Goal: Transaction & Acquisition: Purchase product/service

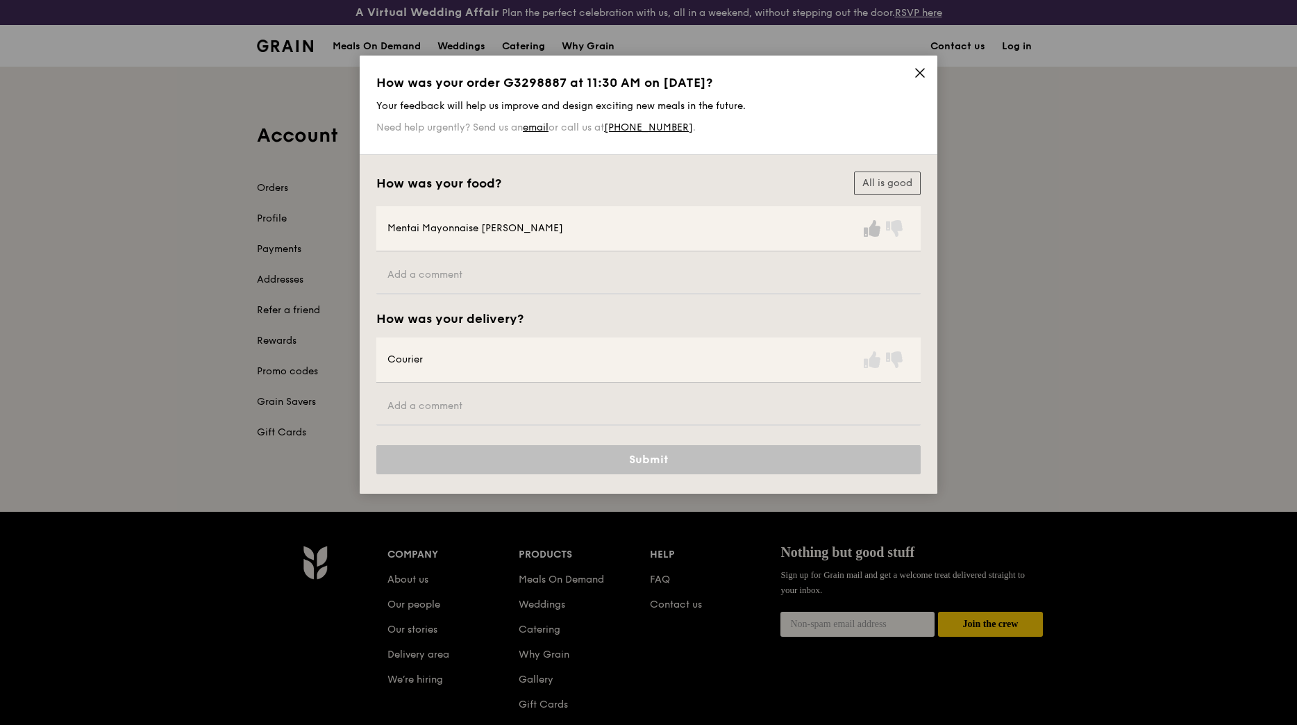
click at [873, 228] on icon at bounding box center [872, 228] width 17 height 17
click at [872, 365] on icon at bounding box center [872, 359] width 17 height 17
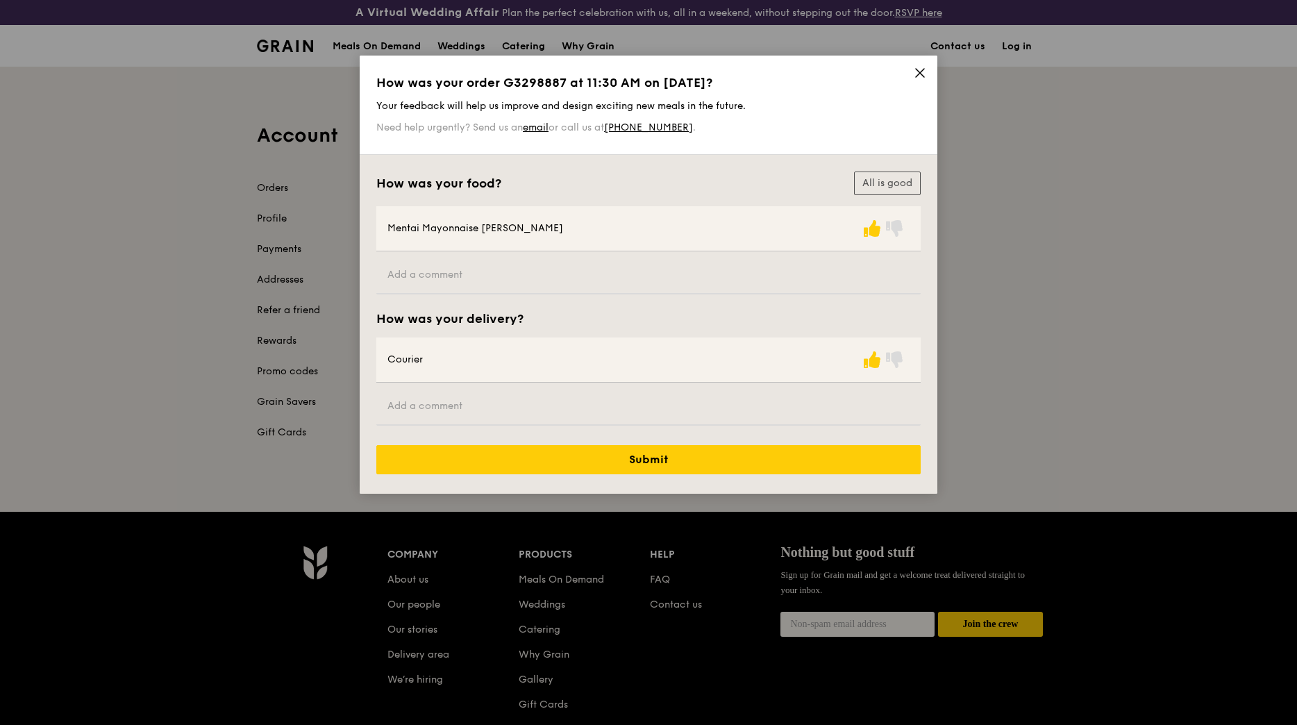
scroll to position [69, 0]
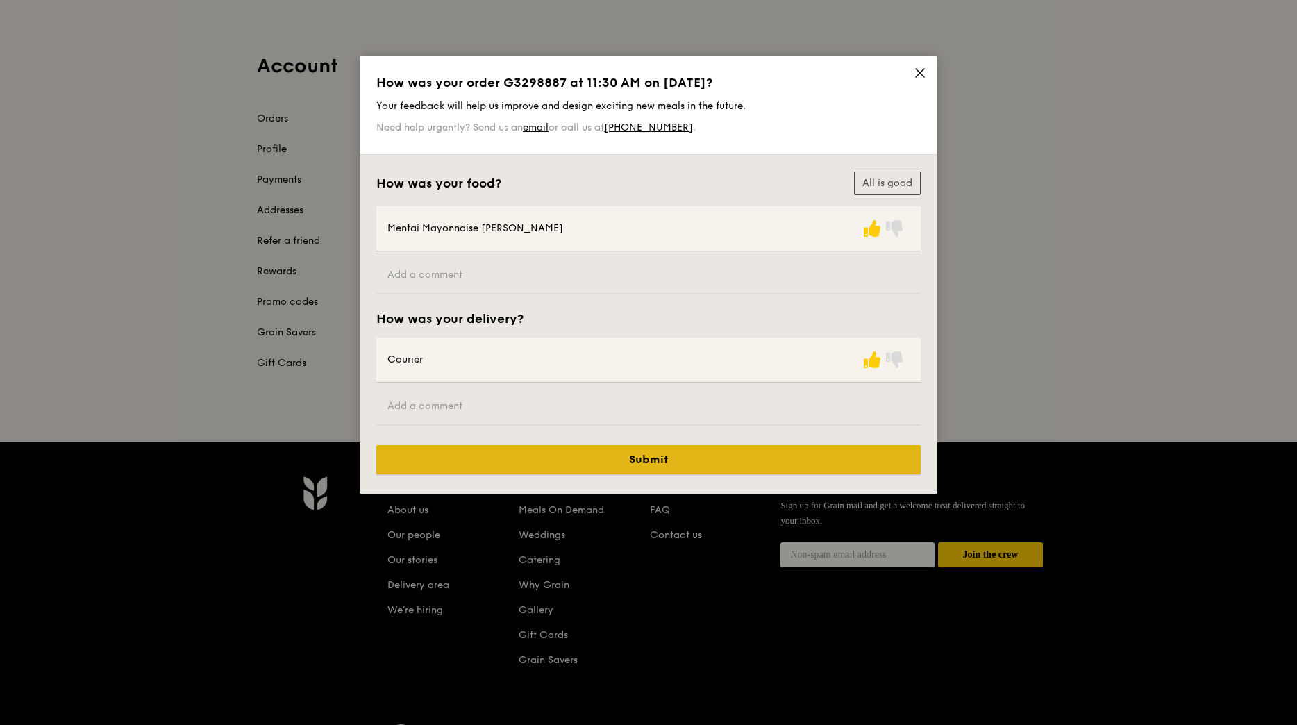
click at [687, 463] on button "Submit" at bounding box center [648, 459] width 544 height 29
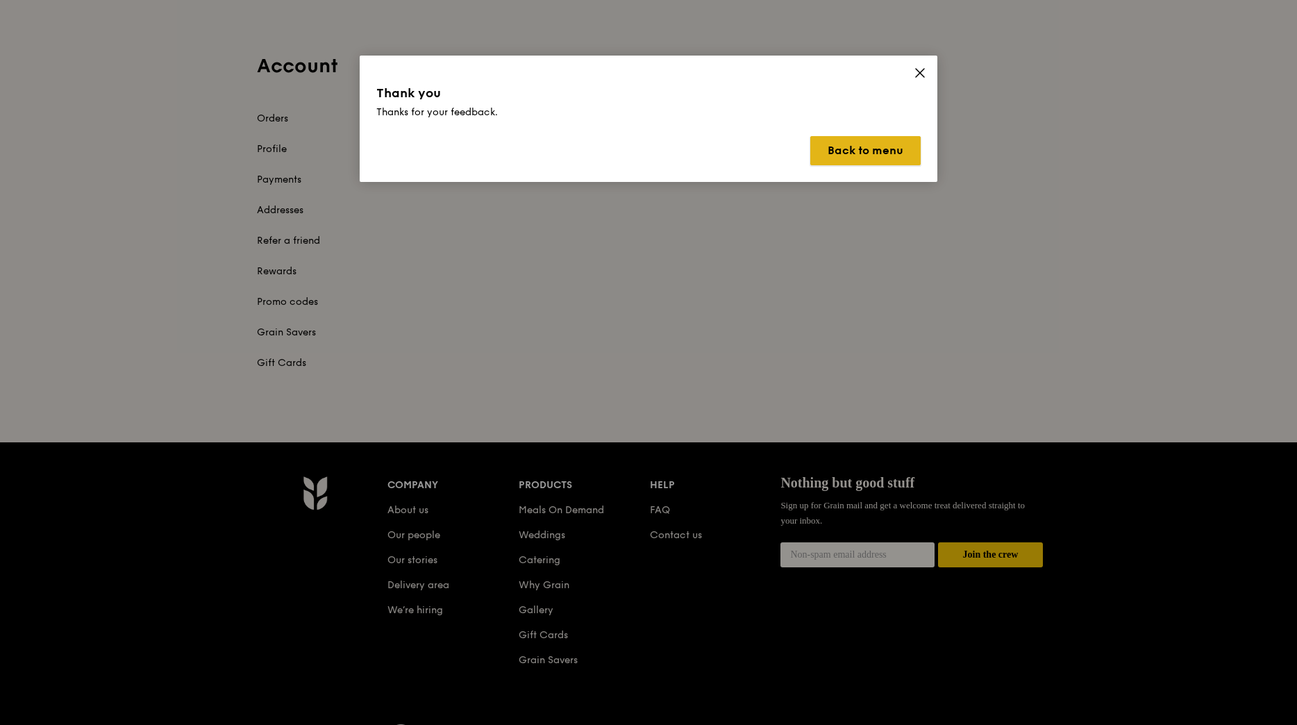
click at [892, 152] on button "Back to menu" at bounding box center [865, 150] width 110 height 29
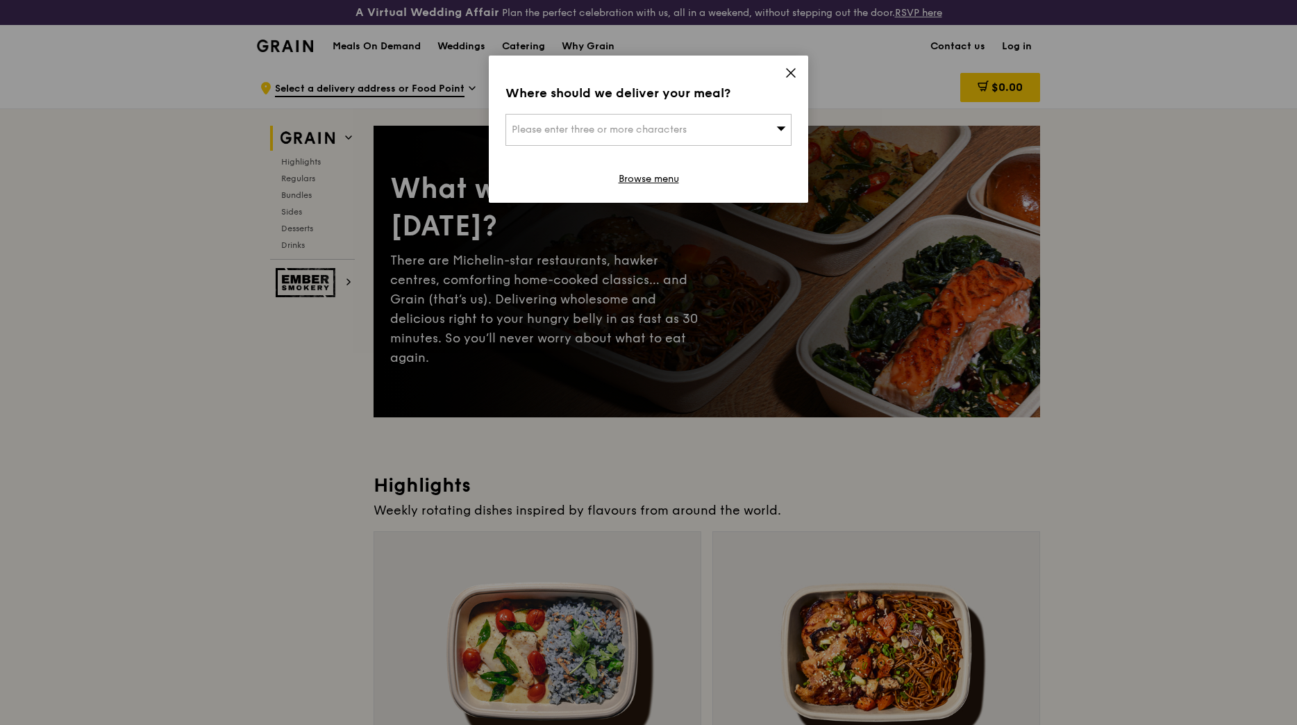
click at [690, 126] on div "Please enter three or more characters" at bounding box center [649, 130] width 286 height 32
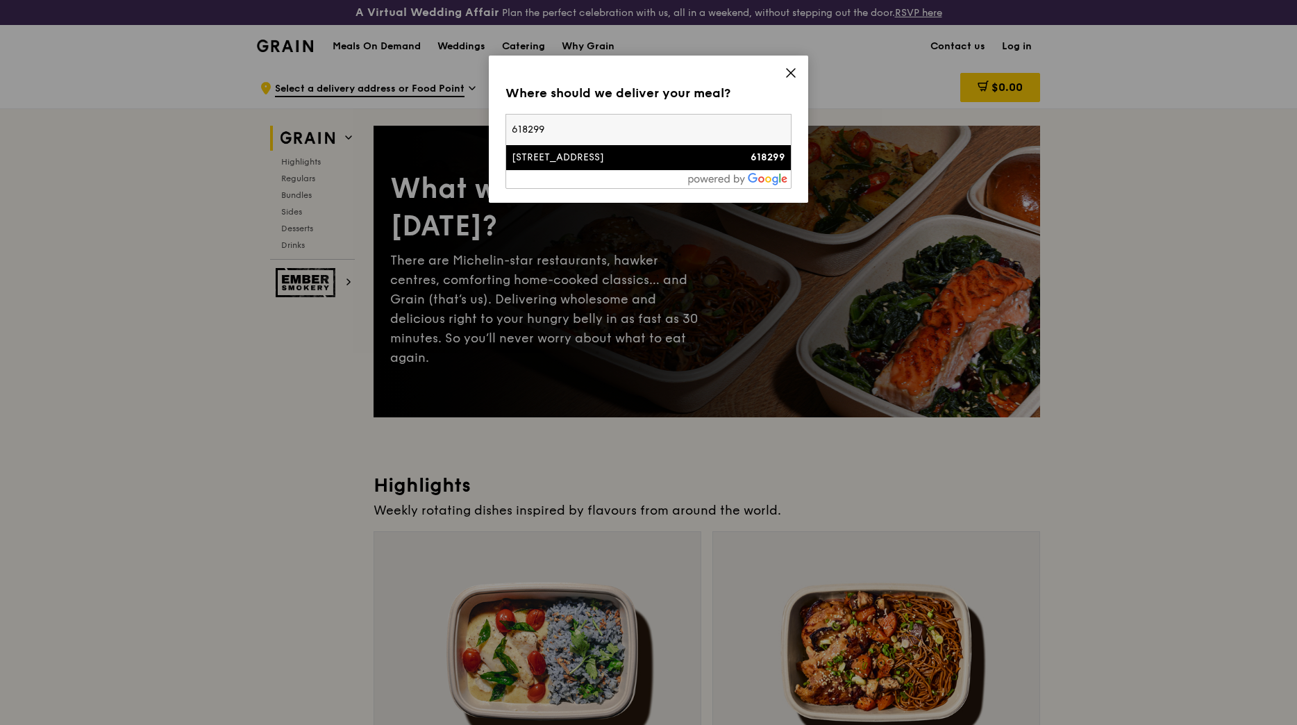
type input "618299"
click at [681, 167] on li "[STREET_ADDRESS] 618299" at bounding box center [648, 157] width 285 height 25
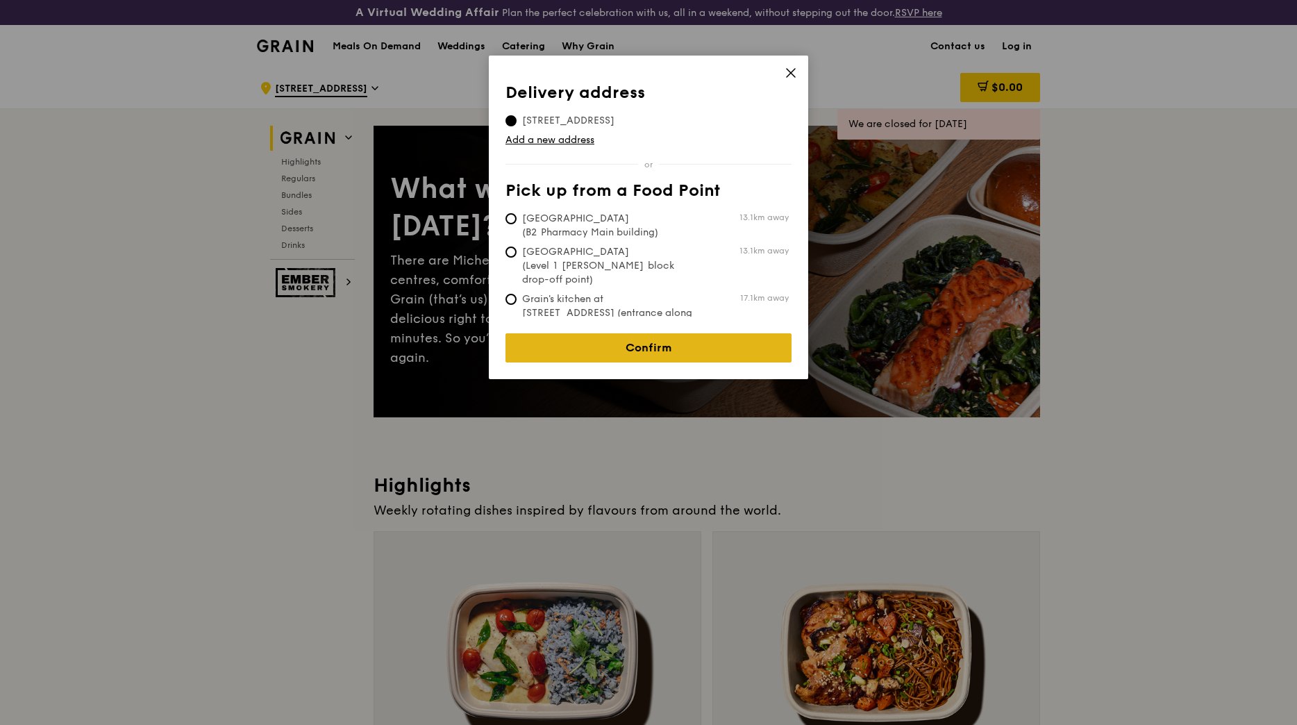
click at [672, 333] on link "Confirm" at bounding box center [649, 347] width 286 height 29
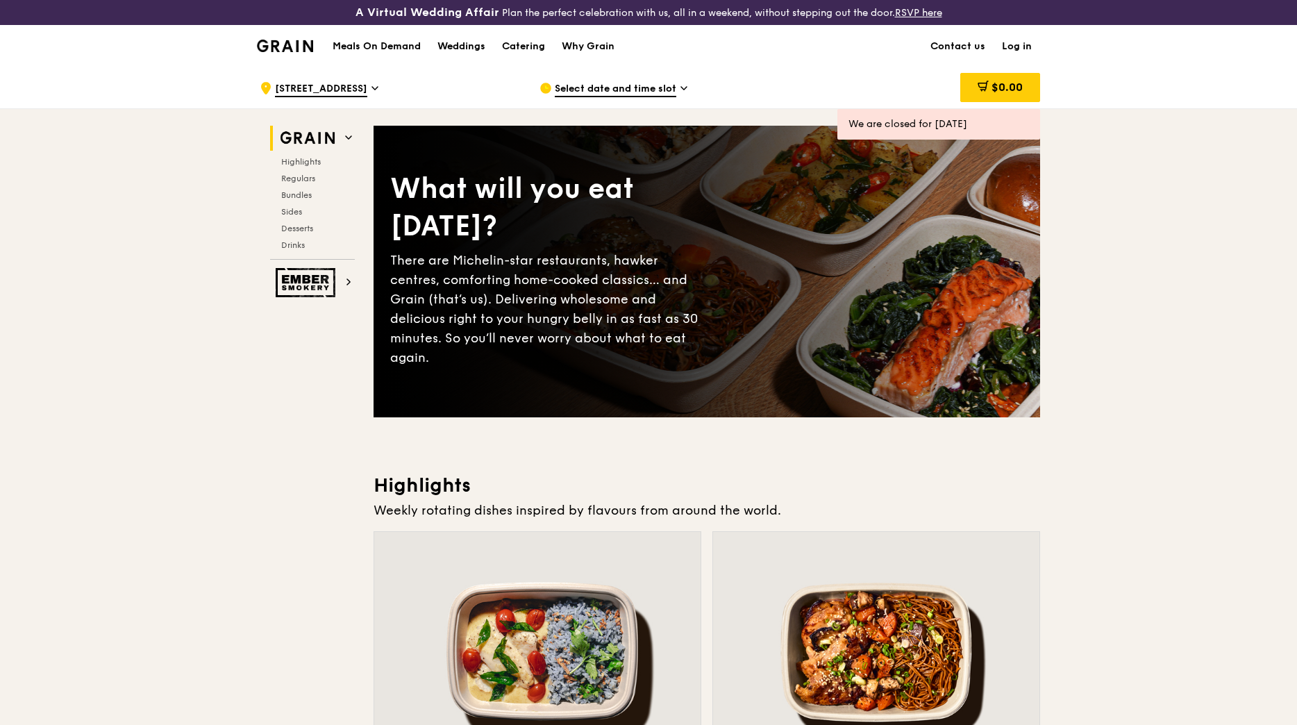
click at [640, 85] on span "Select date and time slot" at bounding box center [616, 89] width 122 height 15
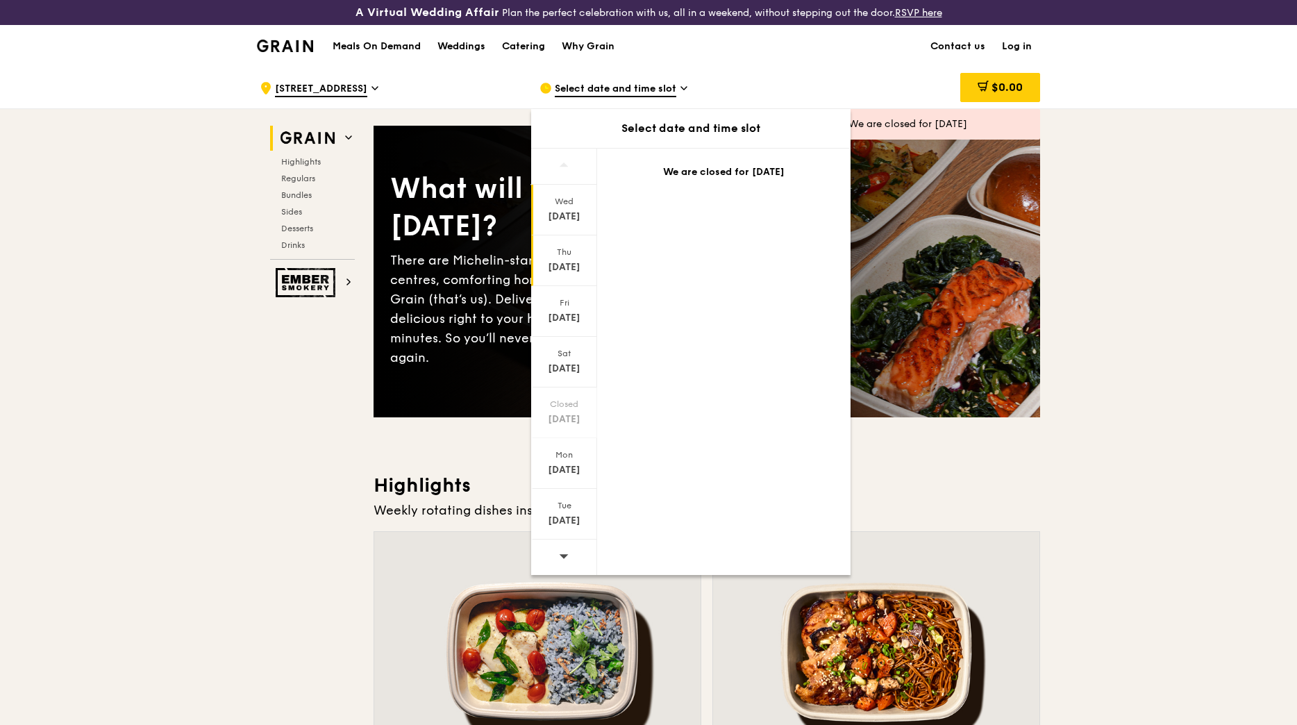
click at [563, 264] on div "[DATE]" at bounding box center [564, 267] width 62 height 14
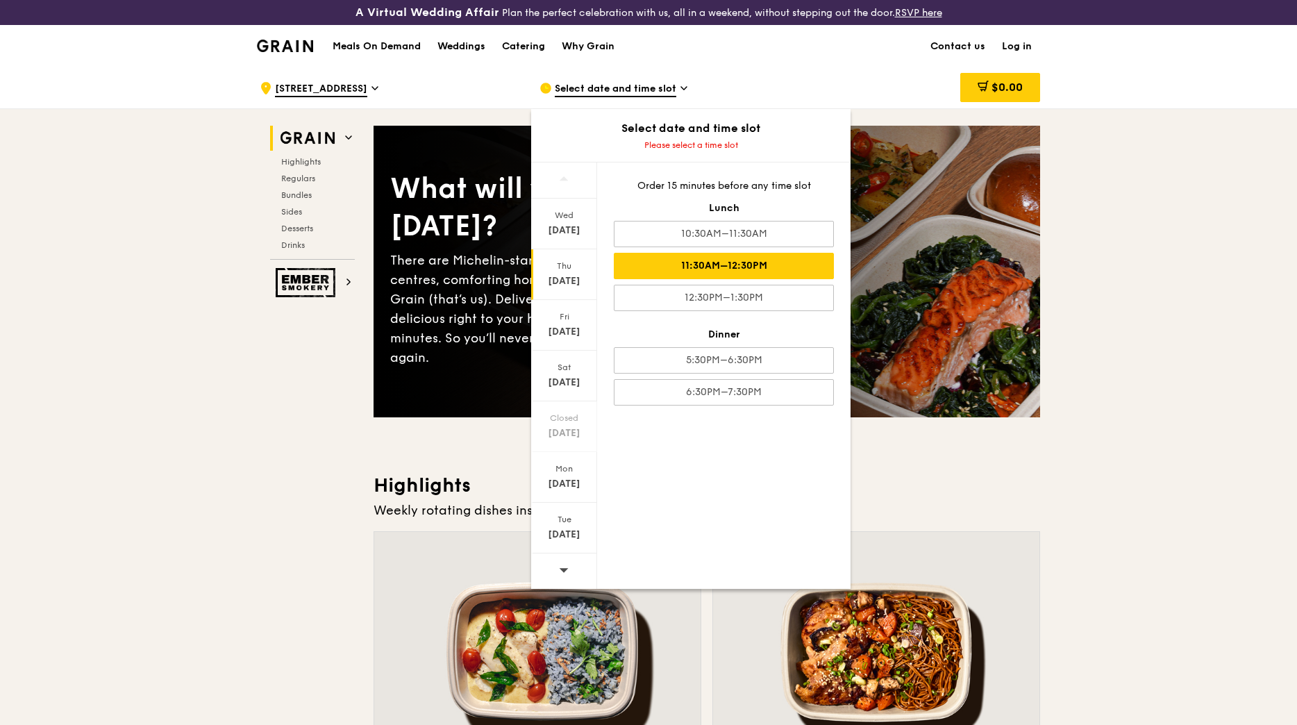
click at [706, 264] on div "11:30AM–12:30PM" at bounding box center [724, 266] width 220 height 26
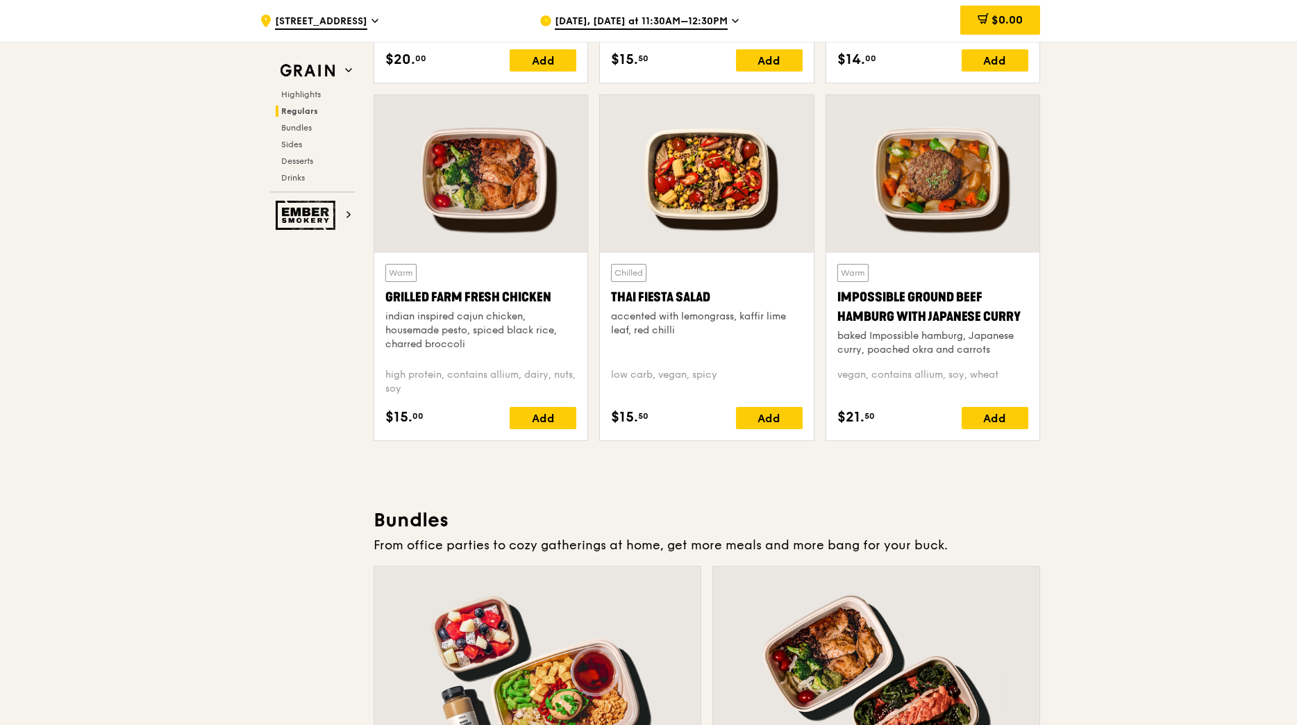
scroll to position [1528, 0]
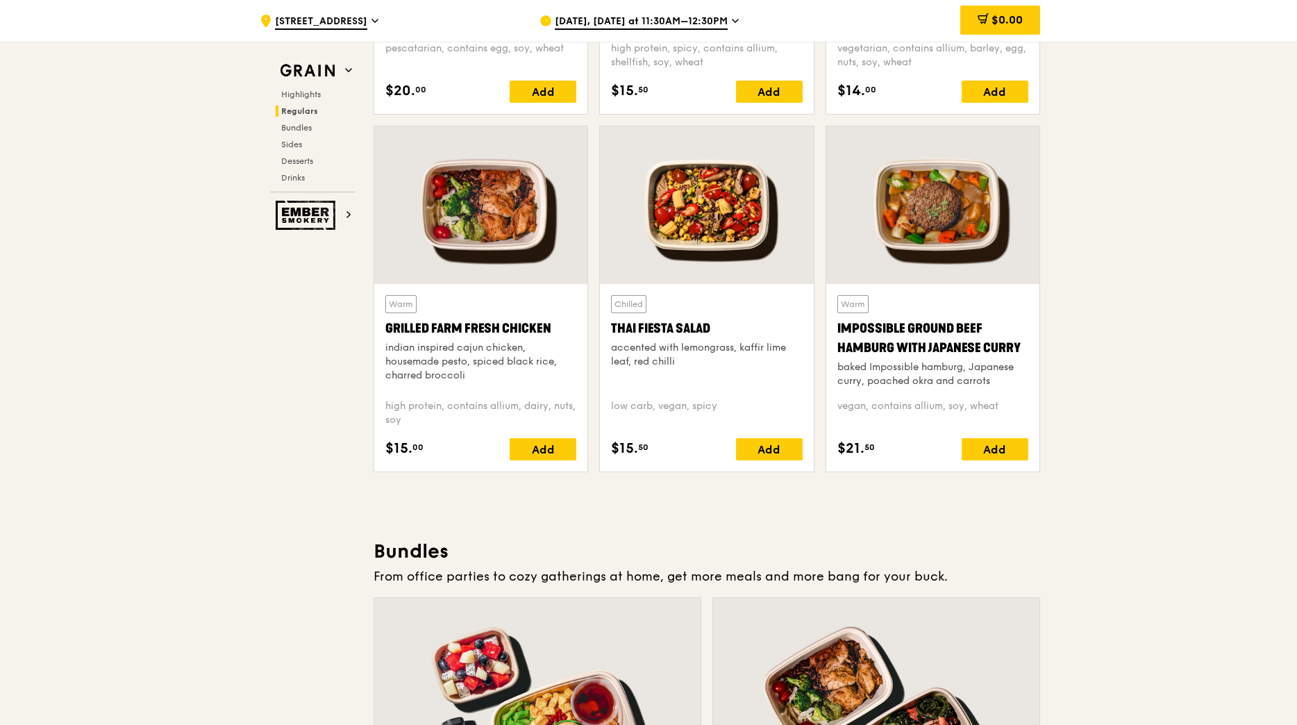
click at [508, 228] on div at bounding box center [480, 205] width 213 height 158
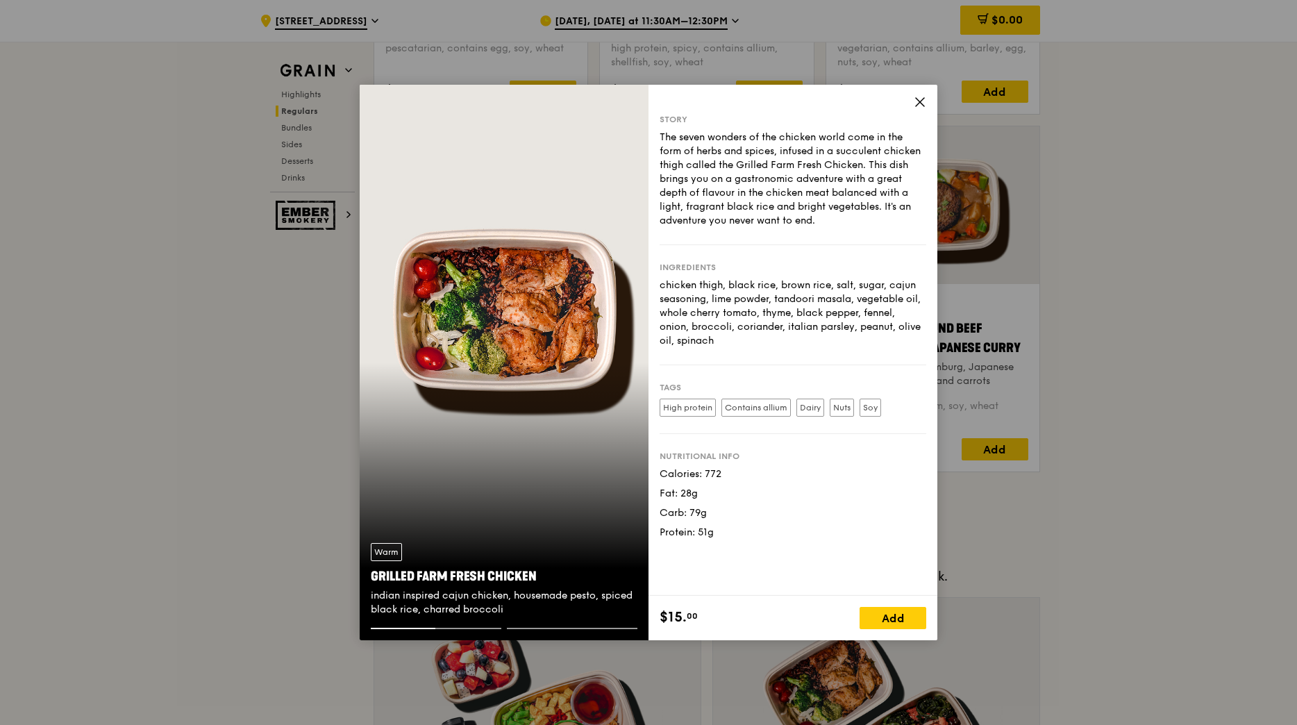
click at [922, 103] on icon at bounding box center [920, 102] width 12 height 12
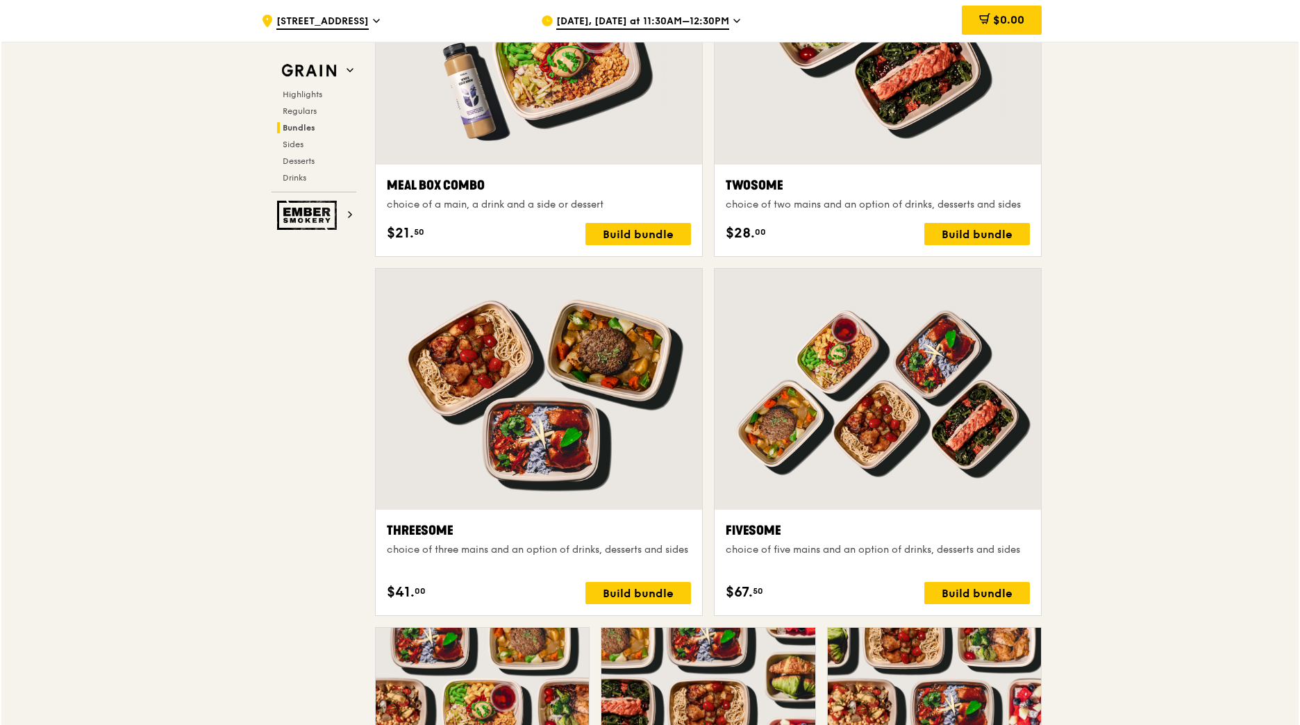
scroll to position [2292, 0]
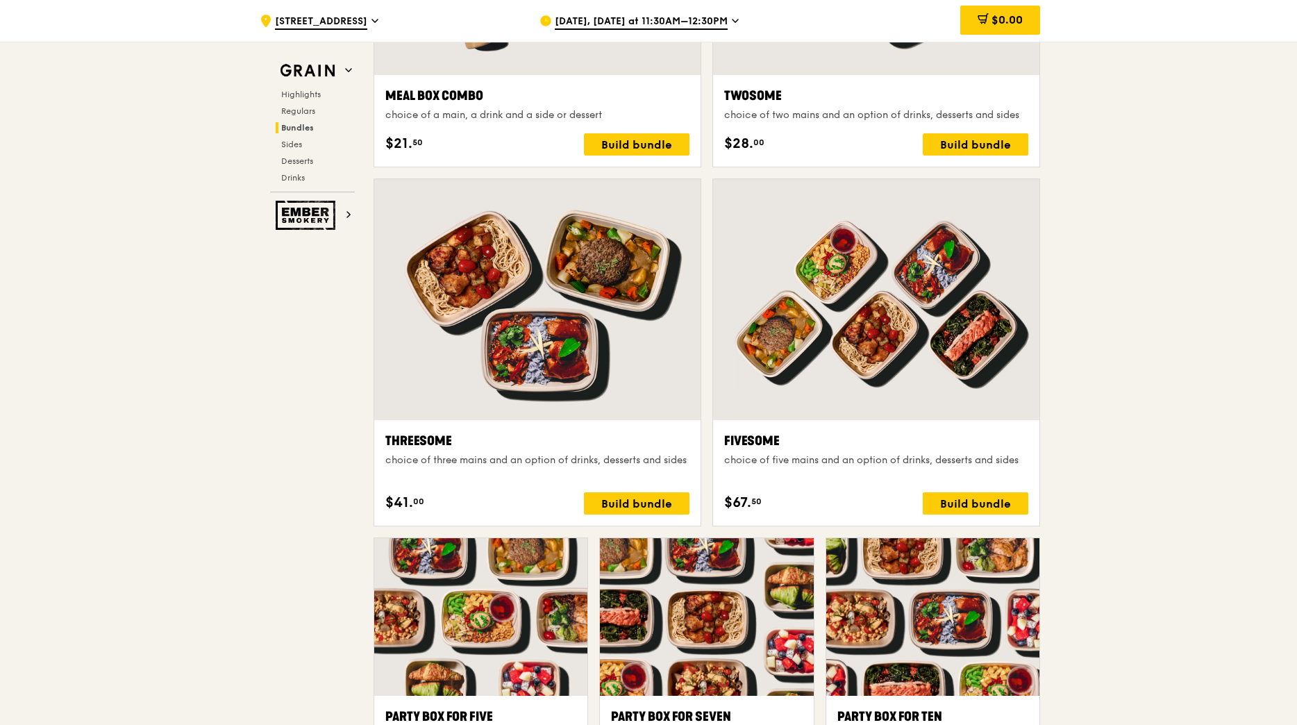
click at [882, 337] on div at bounding box center [876, 299] width 326 height 241
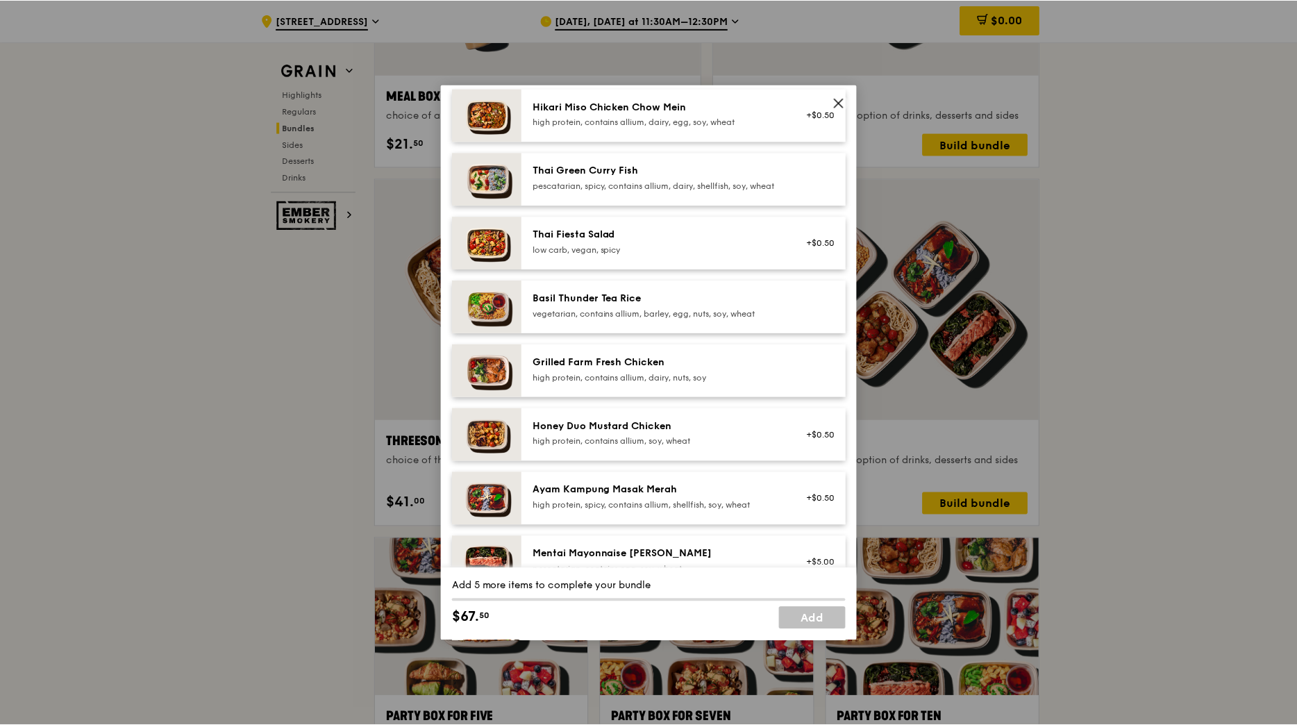
scroll to position [139, 0]
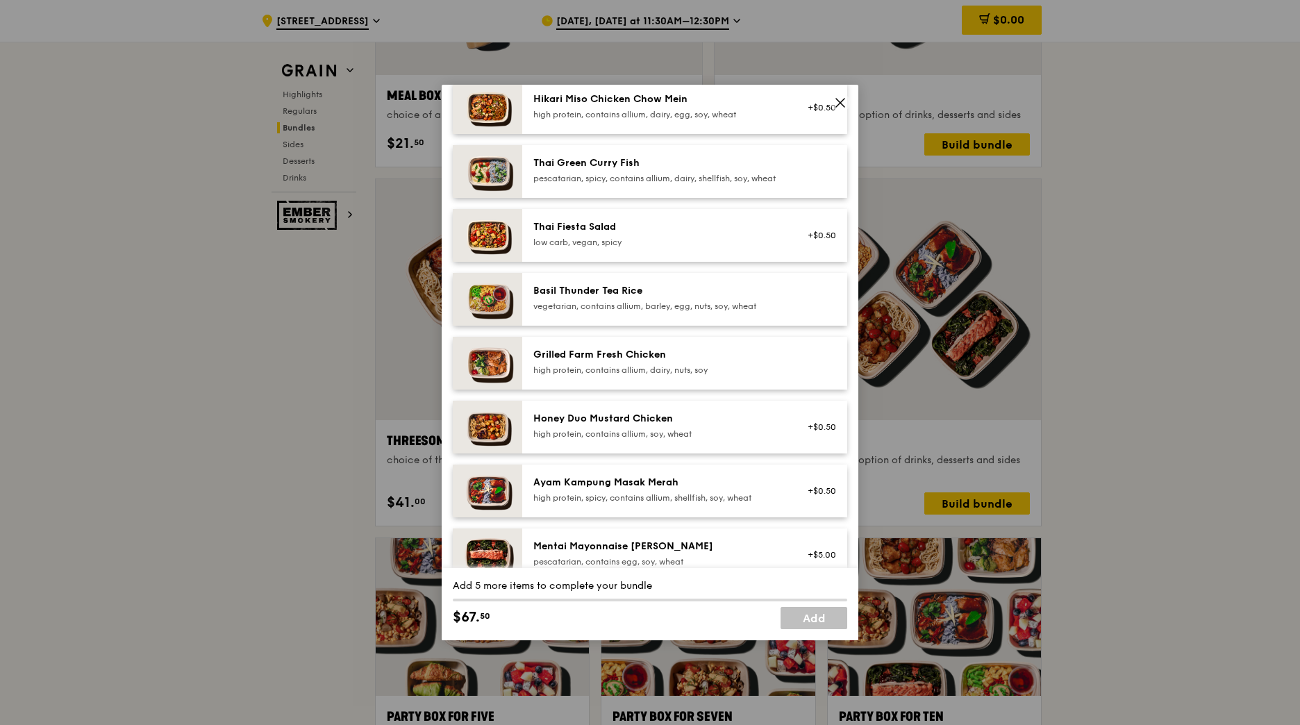
drag, startPoint x: 712, startPoint y: 367, endPoint x: 824, endPoint y: 191, distance: 208.5
click at [821, 269] on div "Mains Choose 5 items (0/5) Hikari Miso Chicken Chow Mein high protein, contains…" at bounding box center [650, 365] width 394 height 642
click at [845, 101] on icon at bounding box center [840, 103] width 12 height 12
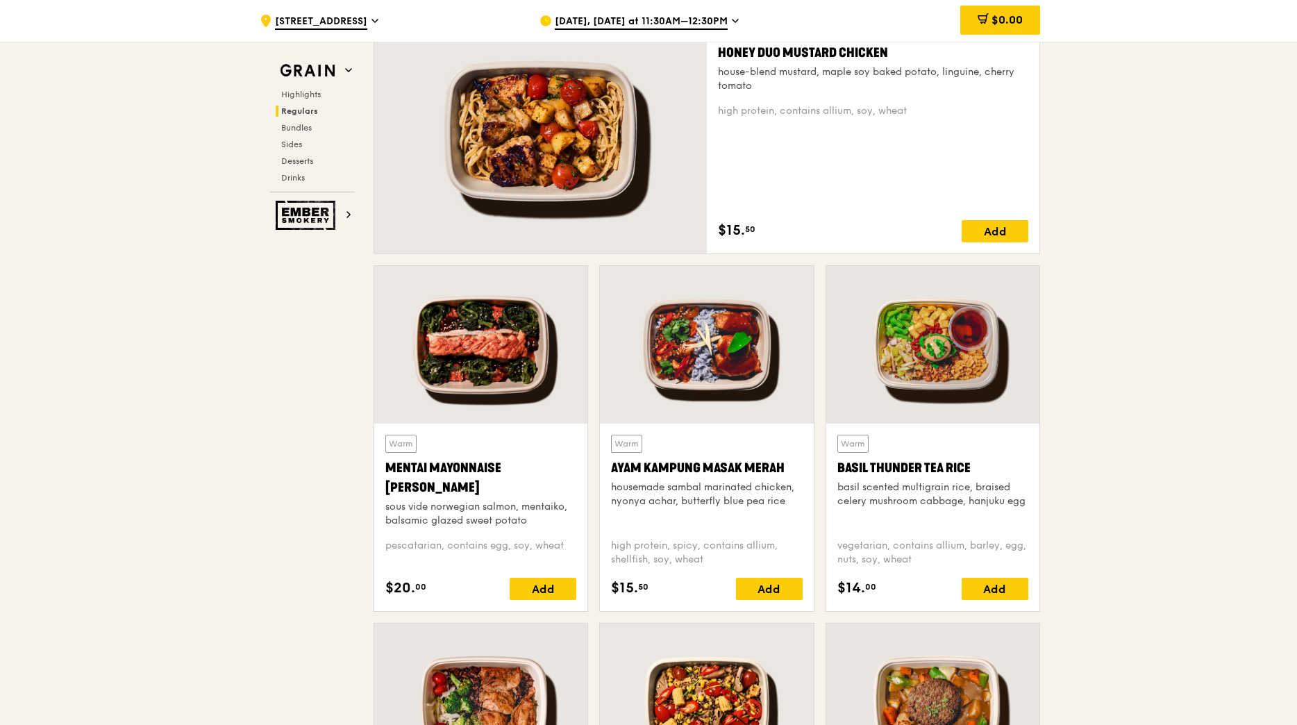
scroll to position [903, 0]
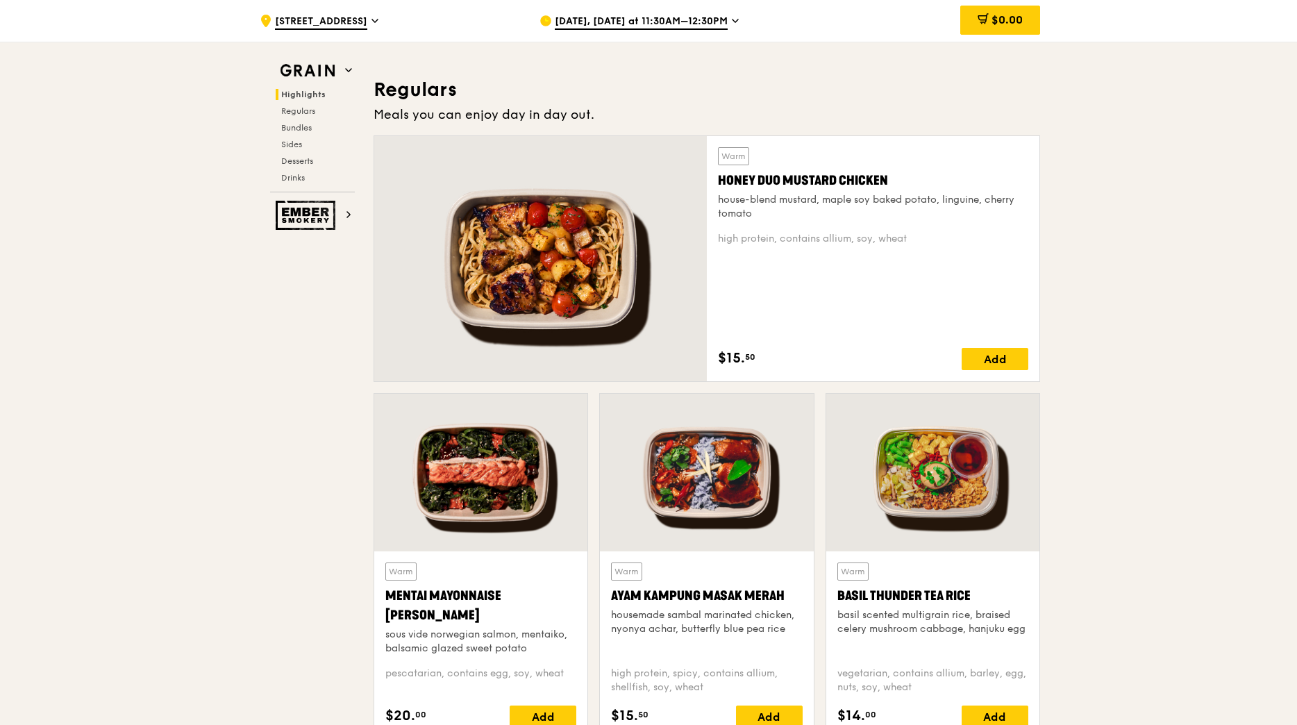
click at [571, 259] on div at bounding box center [540, 258] width 333 height 245
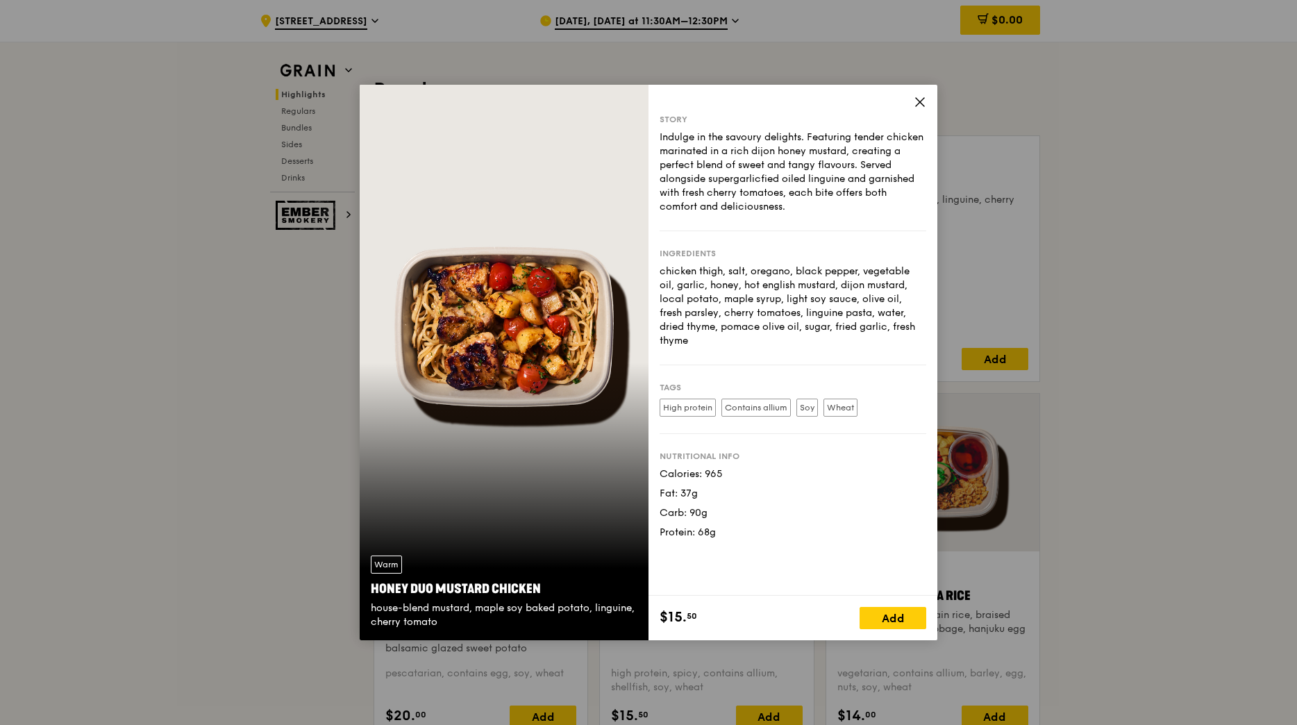
click at [919, 99] on icon at bounding box center [920, 102] width 12 height 12
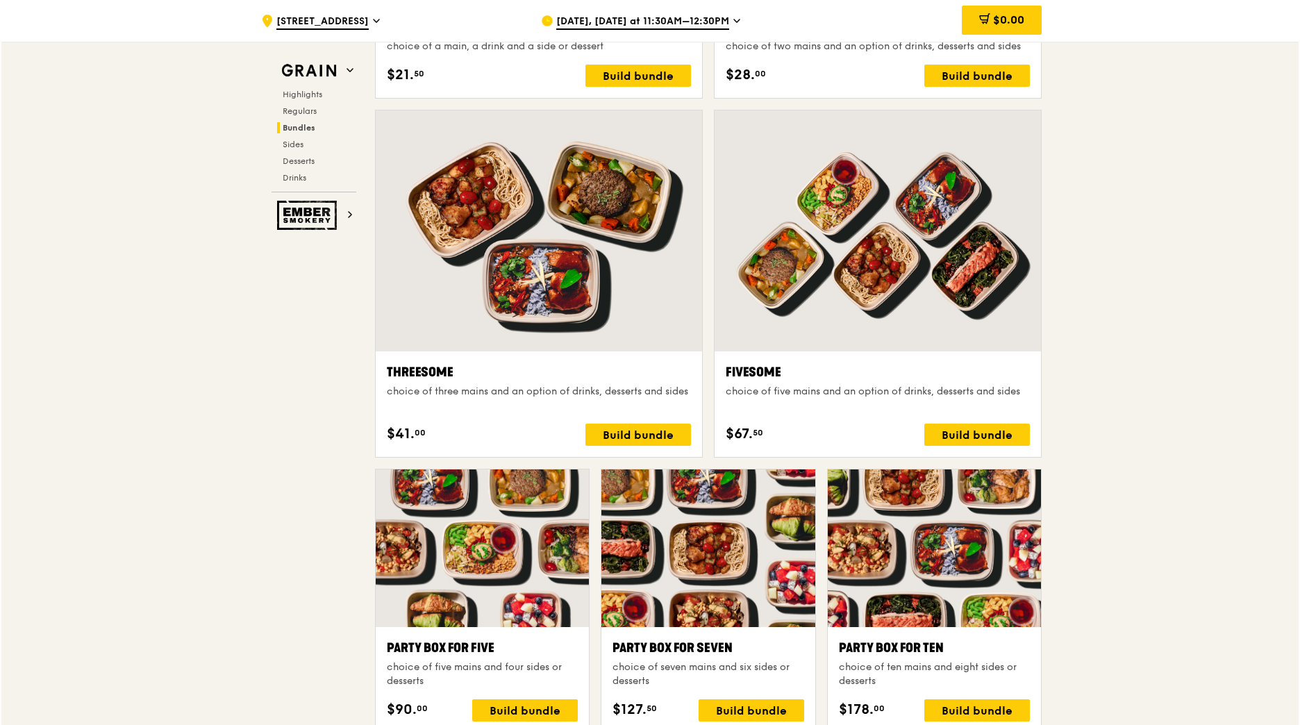
scroll to position [2361, 0]
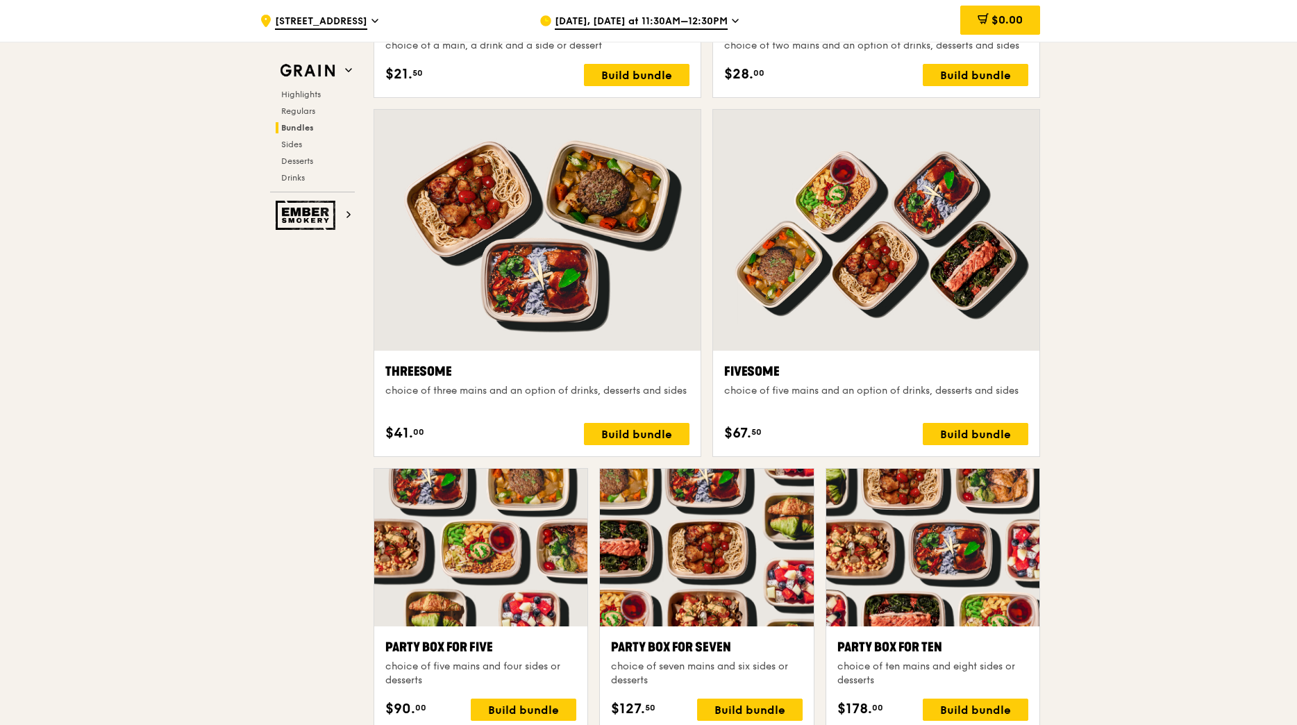
click at [913, 274] on div at bounding box center [876, 230] width 326 height 241
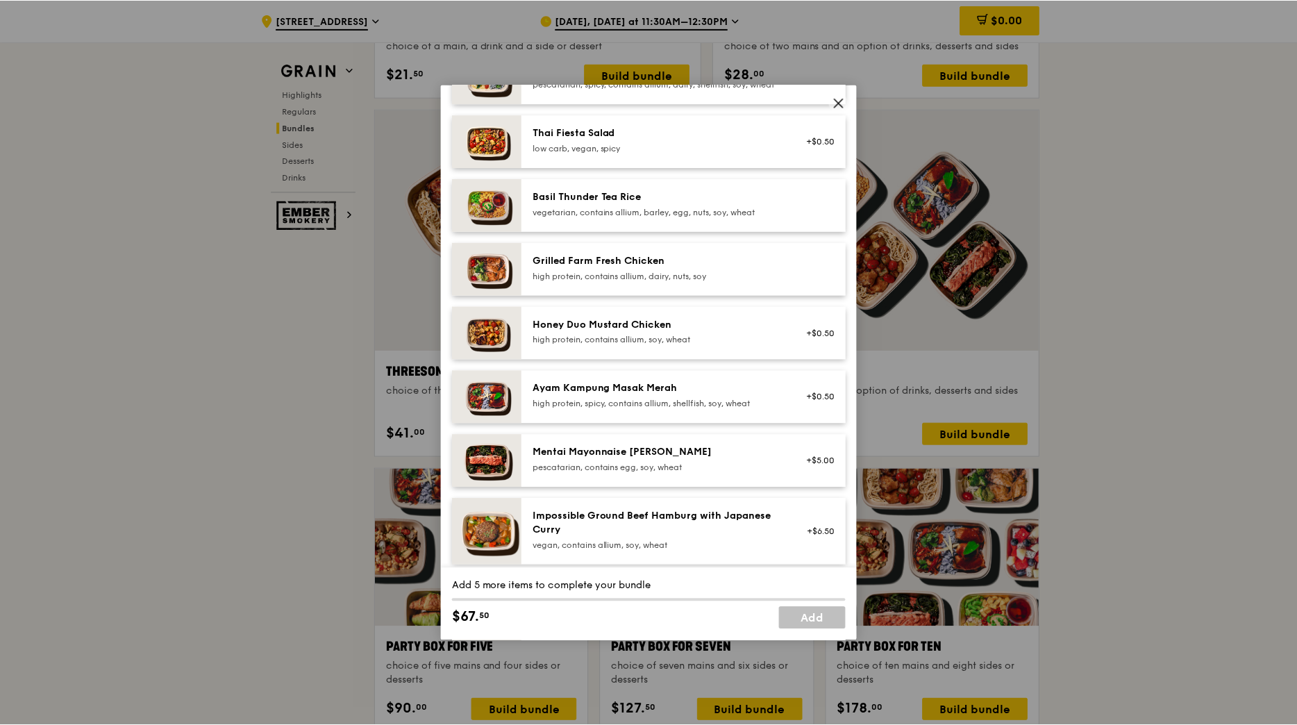
scroll to position [208, 0]
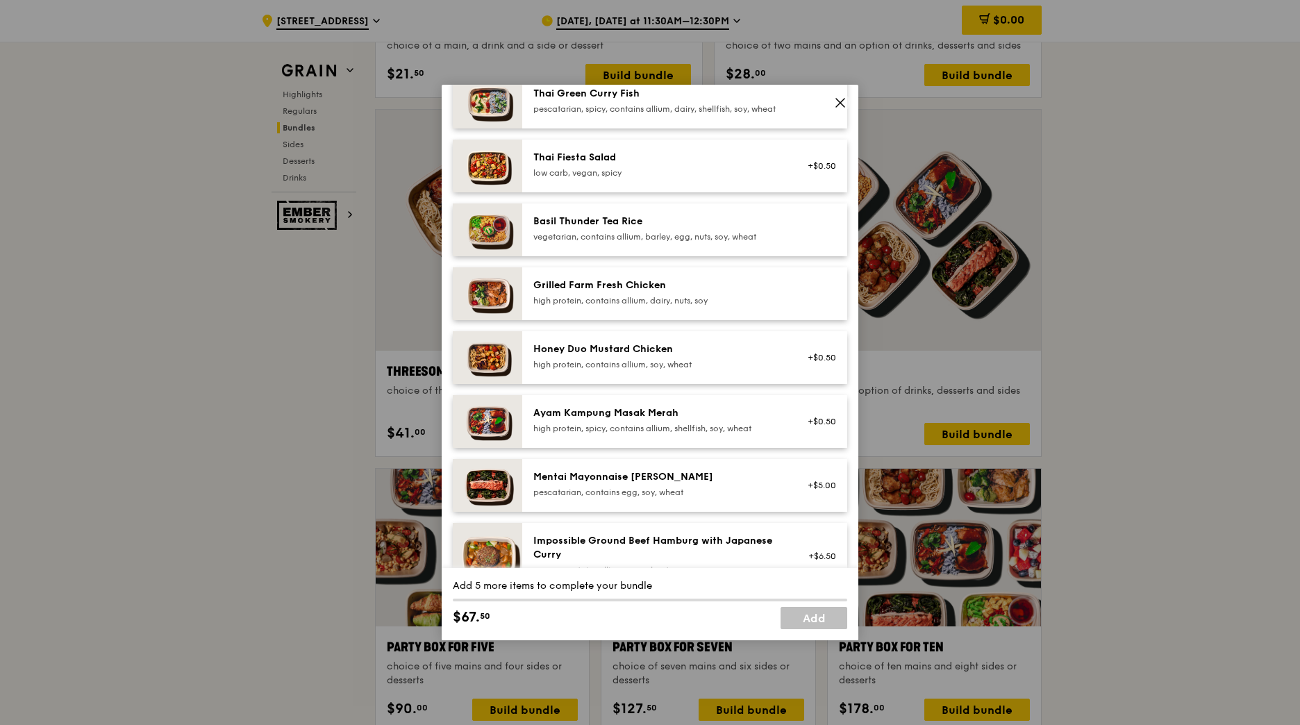
click at [659, 292] on div "Grilled Farm Fresh Chicken" at bounding box center [657, 285] width 249 height 14
click at [660, 306] on div "high protein, contains allium, dairy, nuts, soy" at bounding box center [657, 300] width 249 height 11
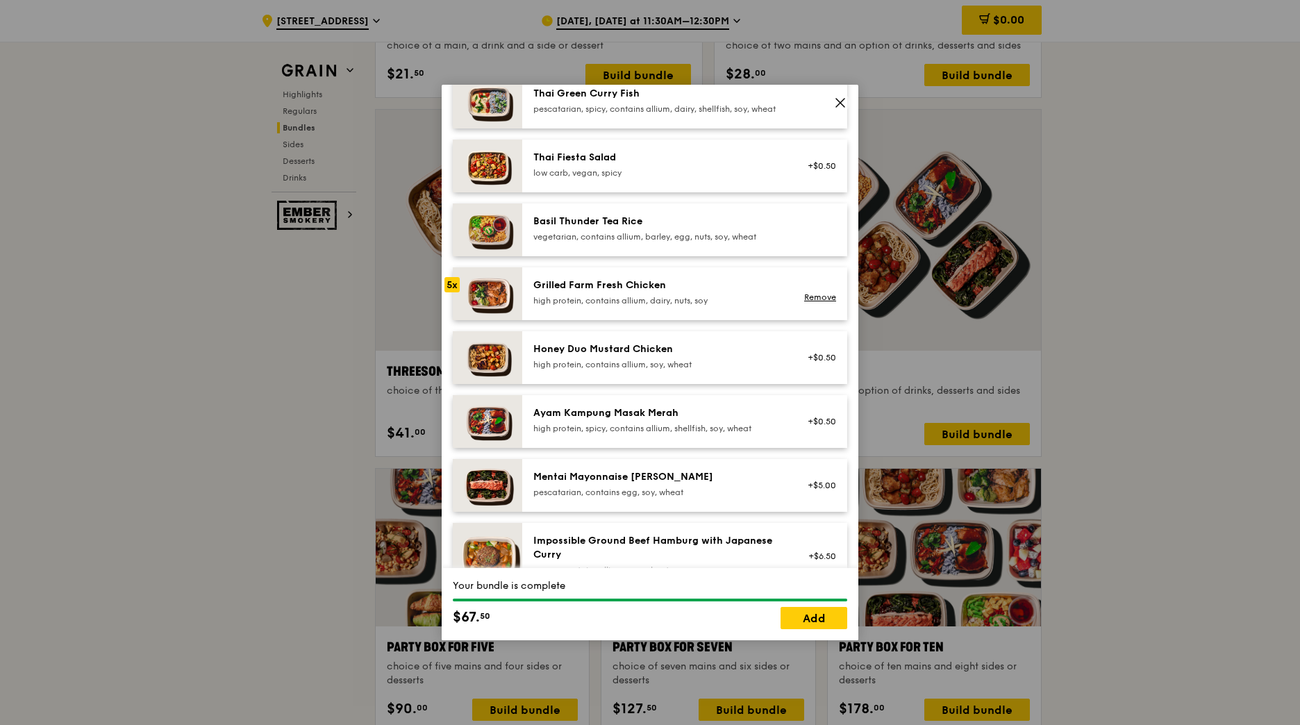
click at [660, 306] on div "high protein, contains allium, dairy, nuts, soy" at bounding box center [657, 300] width 249 height 11
click at [814, 620] on link "Add" at bounding box center [814, 618] width 67 height 22
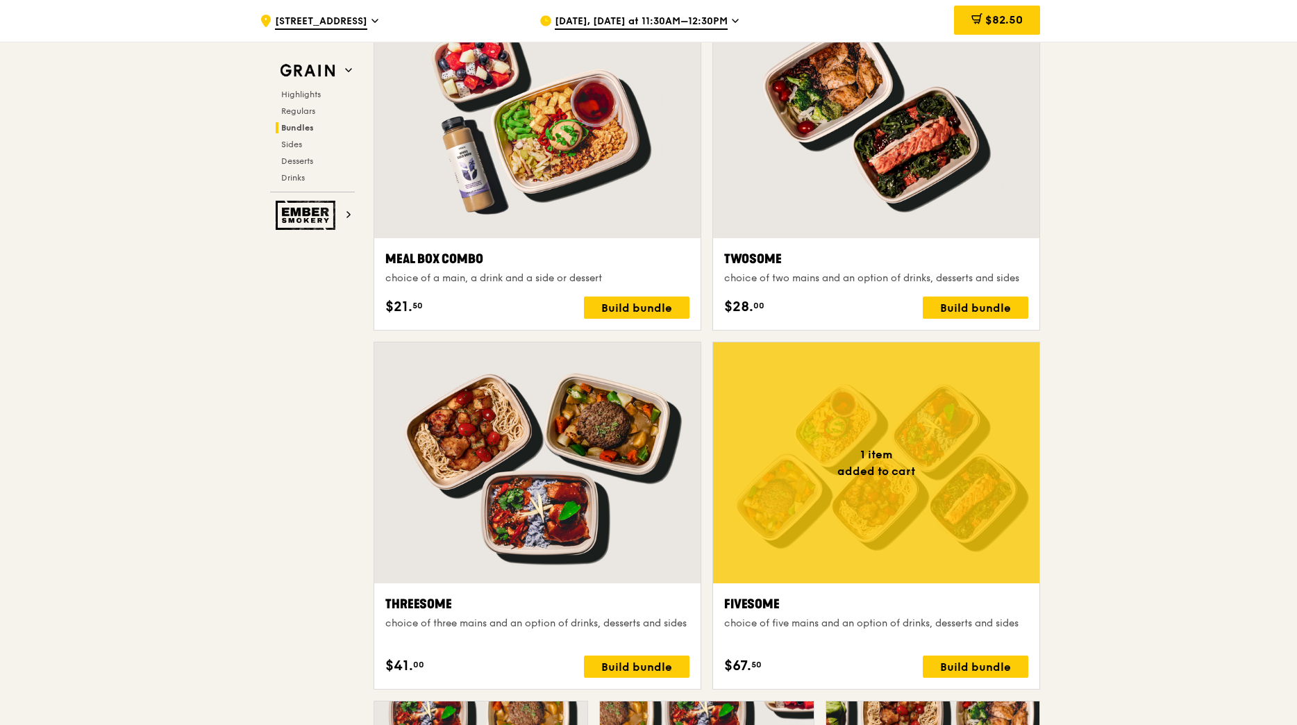
scroll to position [2153, 0]
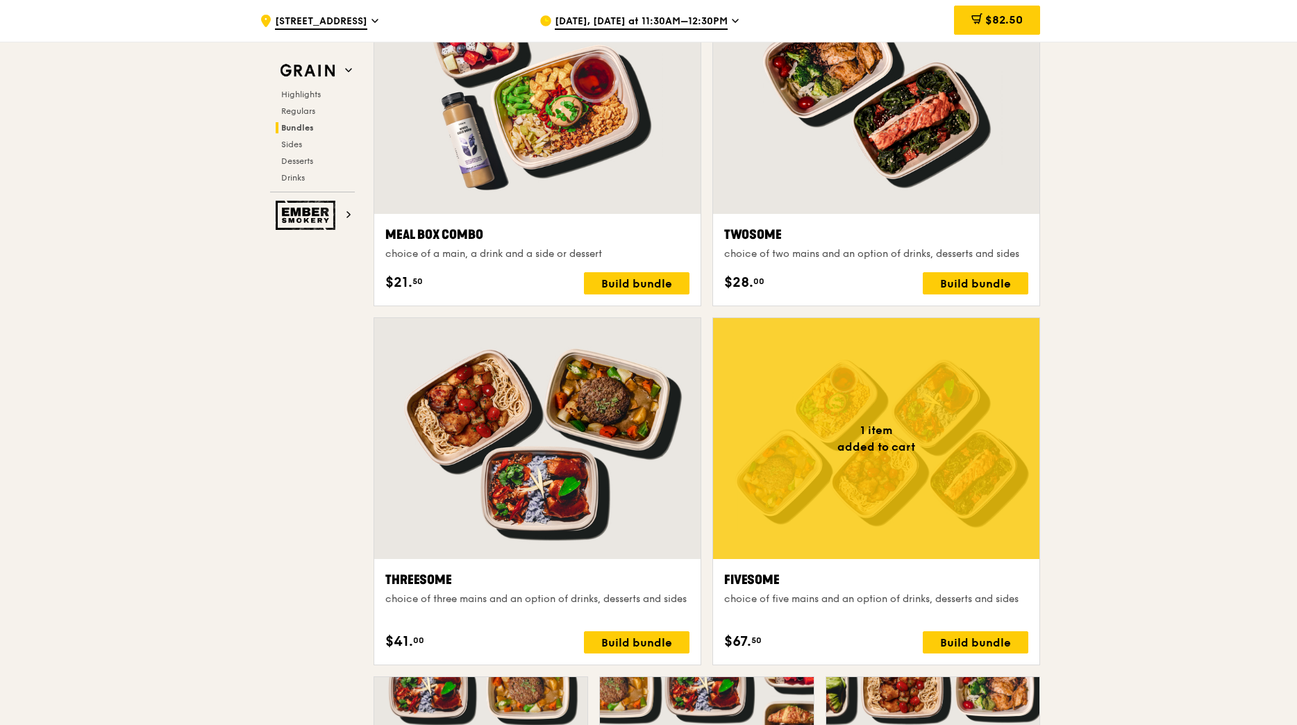
click at [597, 443] on div at bounding box center [537, 438] width 326 height 241
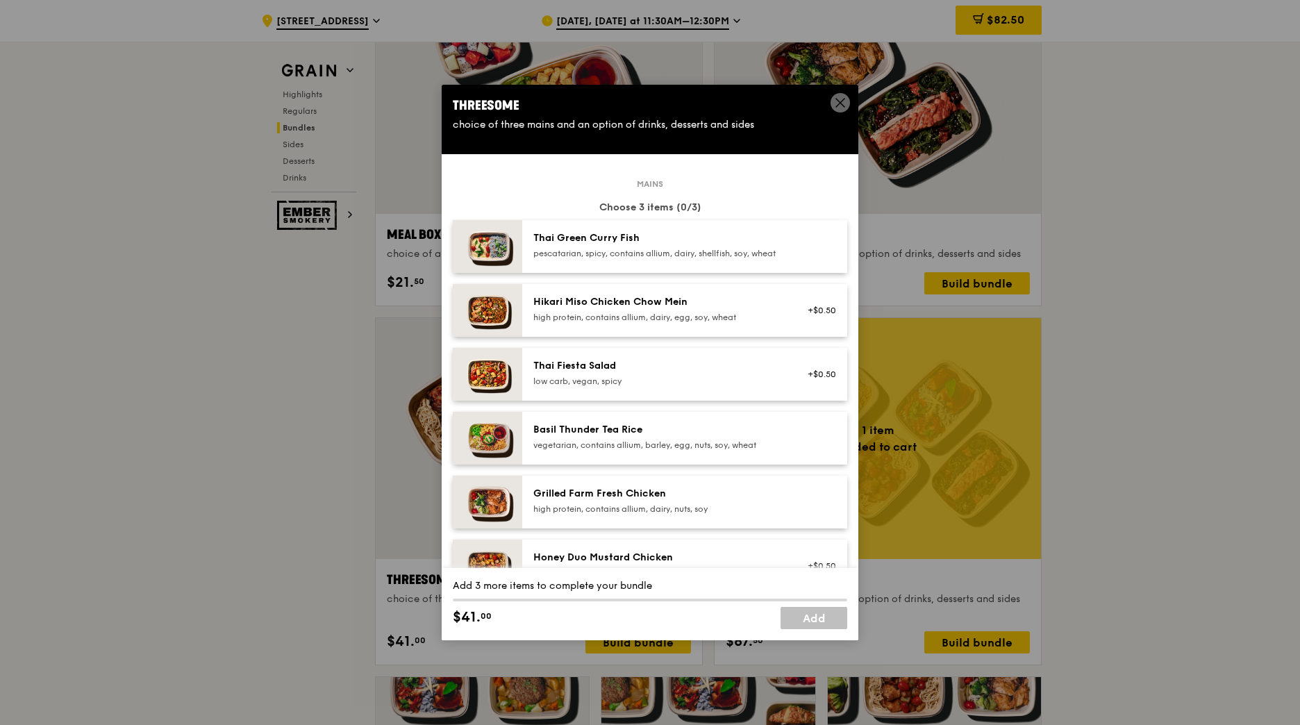
click at [672, 501] on div "Grilled Farm Fresh Chicken" at bounding box center [657, 494] width 249 height 14
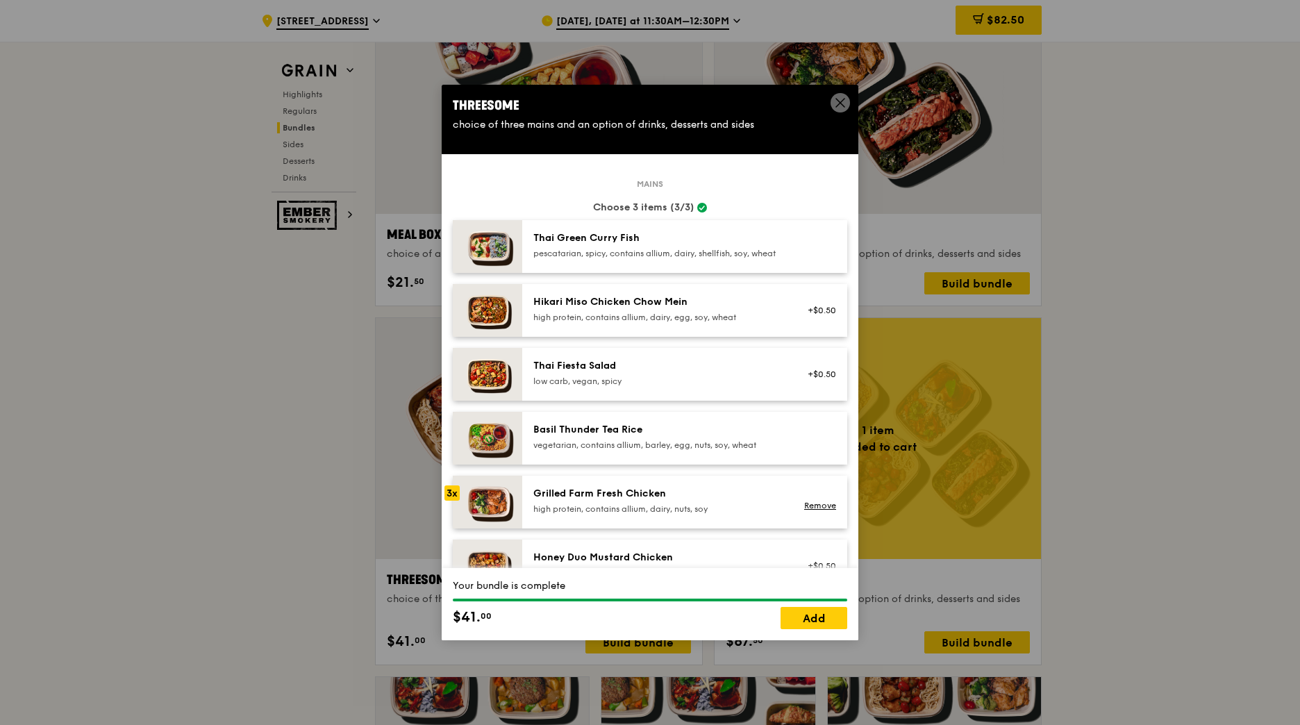
click at [672, 501] on div "Grilled Farm Fresh Chicken" at bounding box center [657, 494] width 249 height 14
click at [819, 623] on link "Add" at bounding box center [814, 618] width 67 height 22
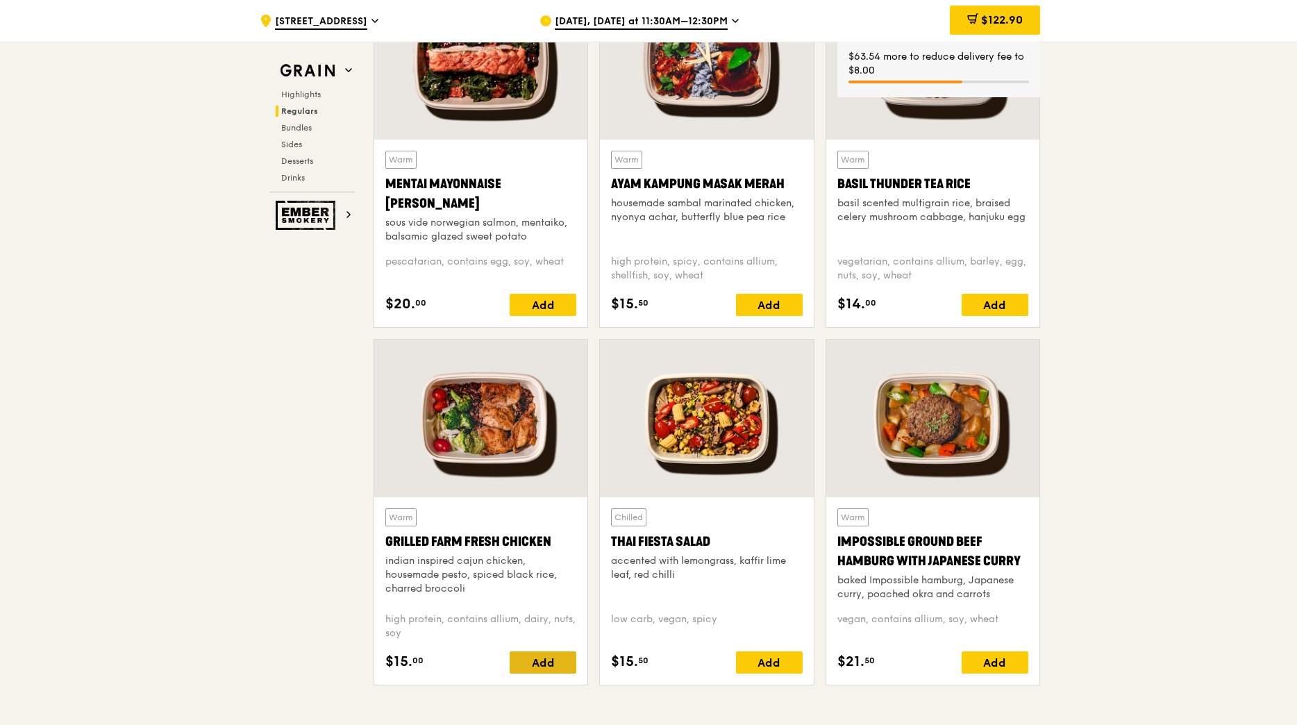
scroll to position [1319, 0]
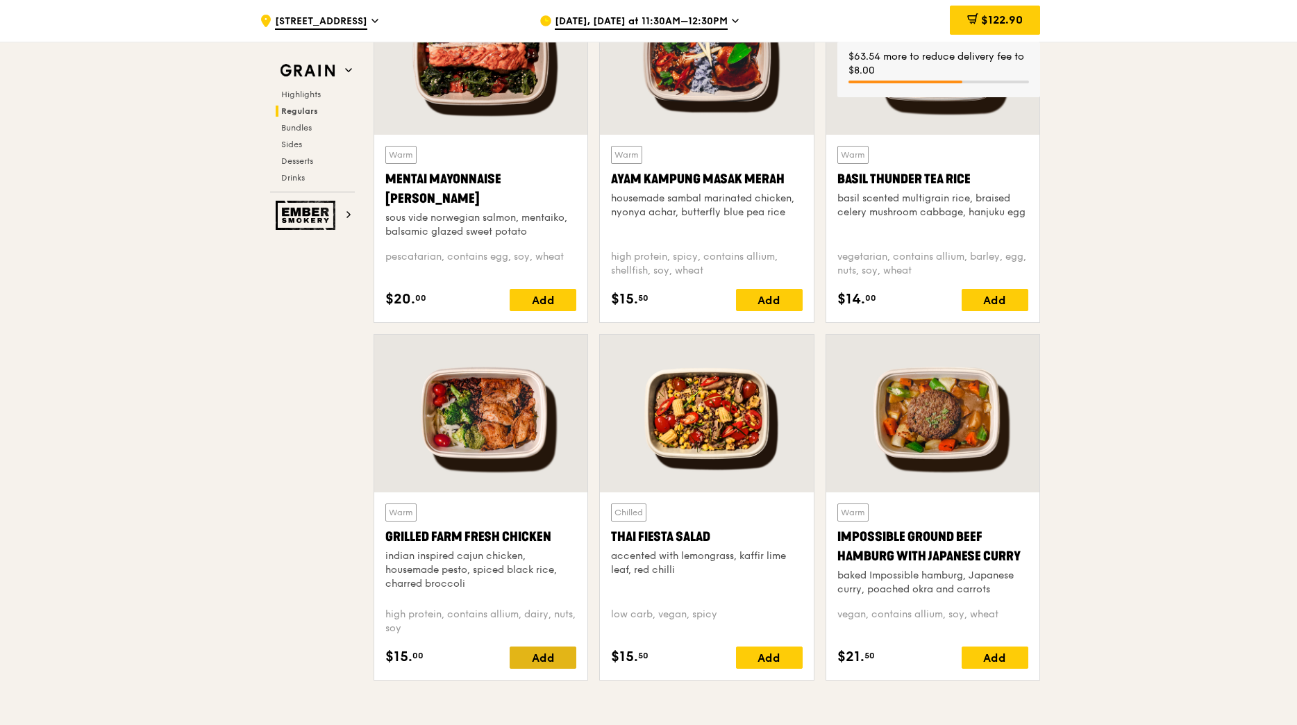
click at [543, 656] on div "Add" at bounding box center [543, 658] width 67 height 22
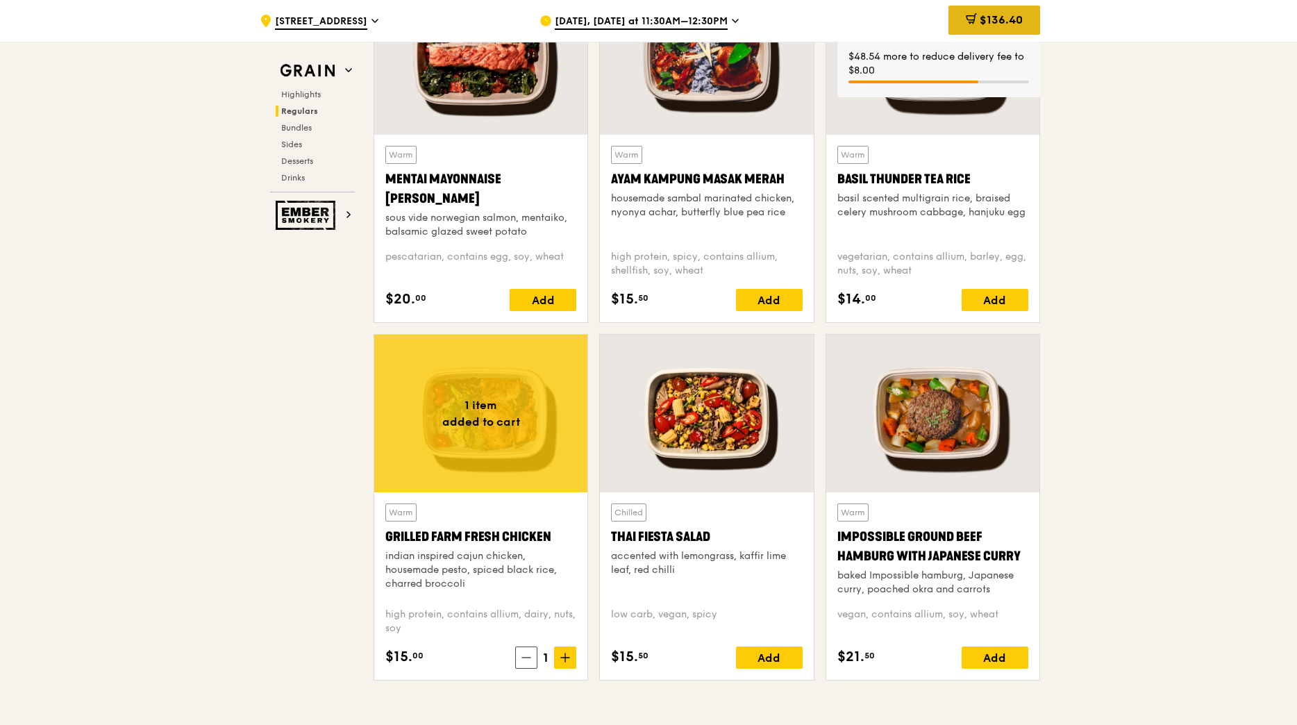
click at [999, 25] on span "$136.40" at bounding box center [1001, 19] width 43 height 13
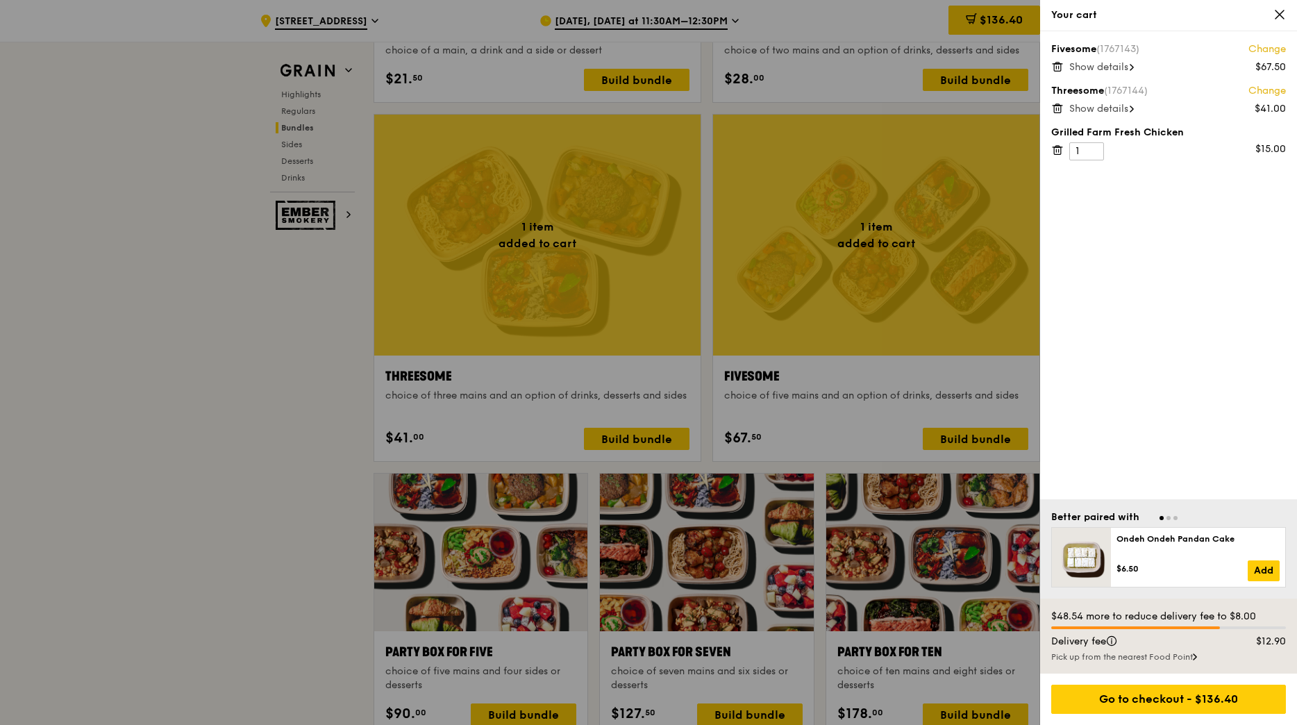
scroll to position [2500, 0]
